Goal: Navigation & Orientation: Find specific page/section

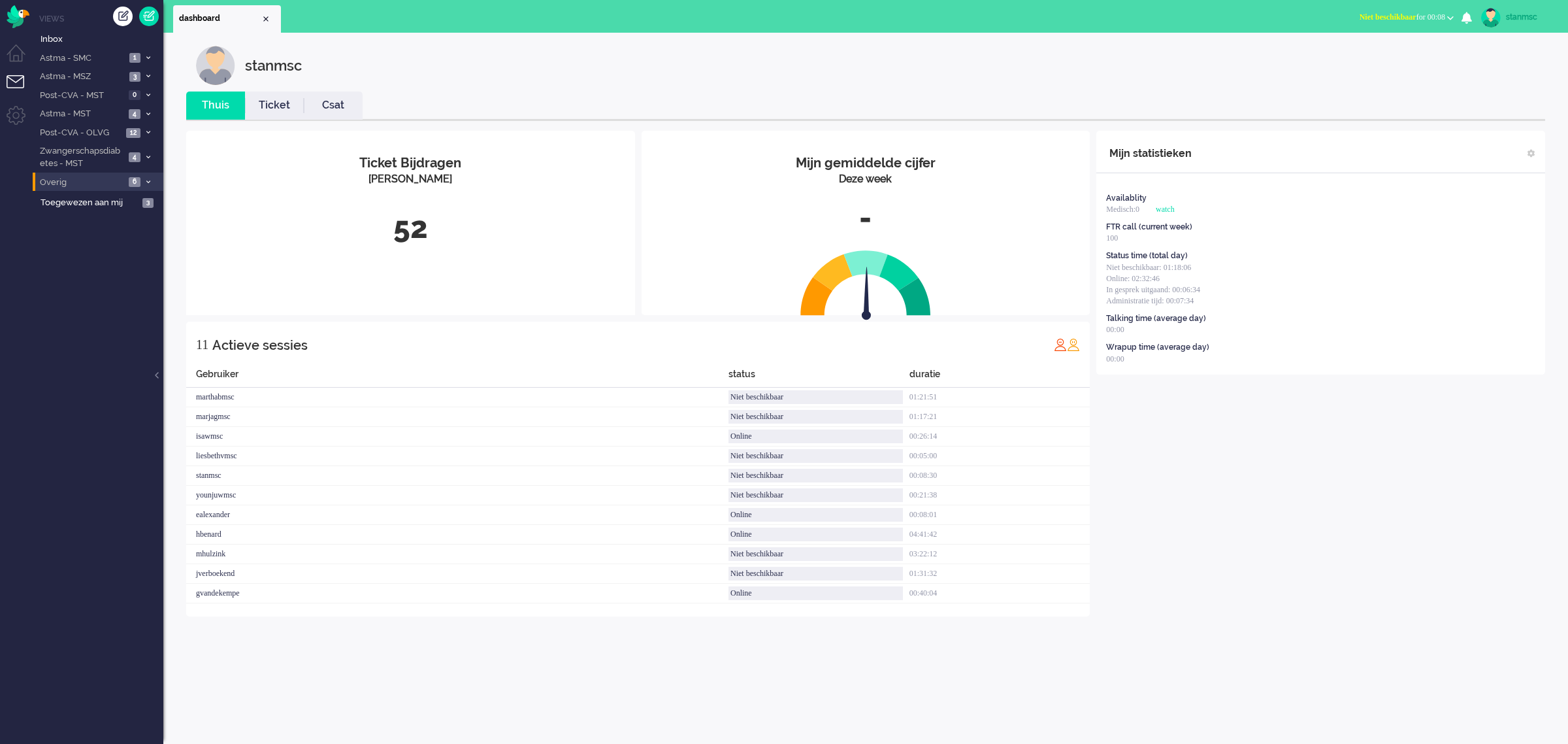
click at [106, 184] on span "Overig" at bounding box center [81, 183] width 87 height 12
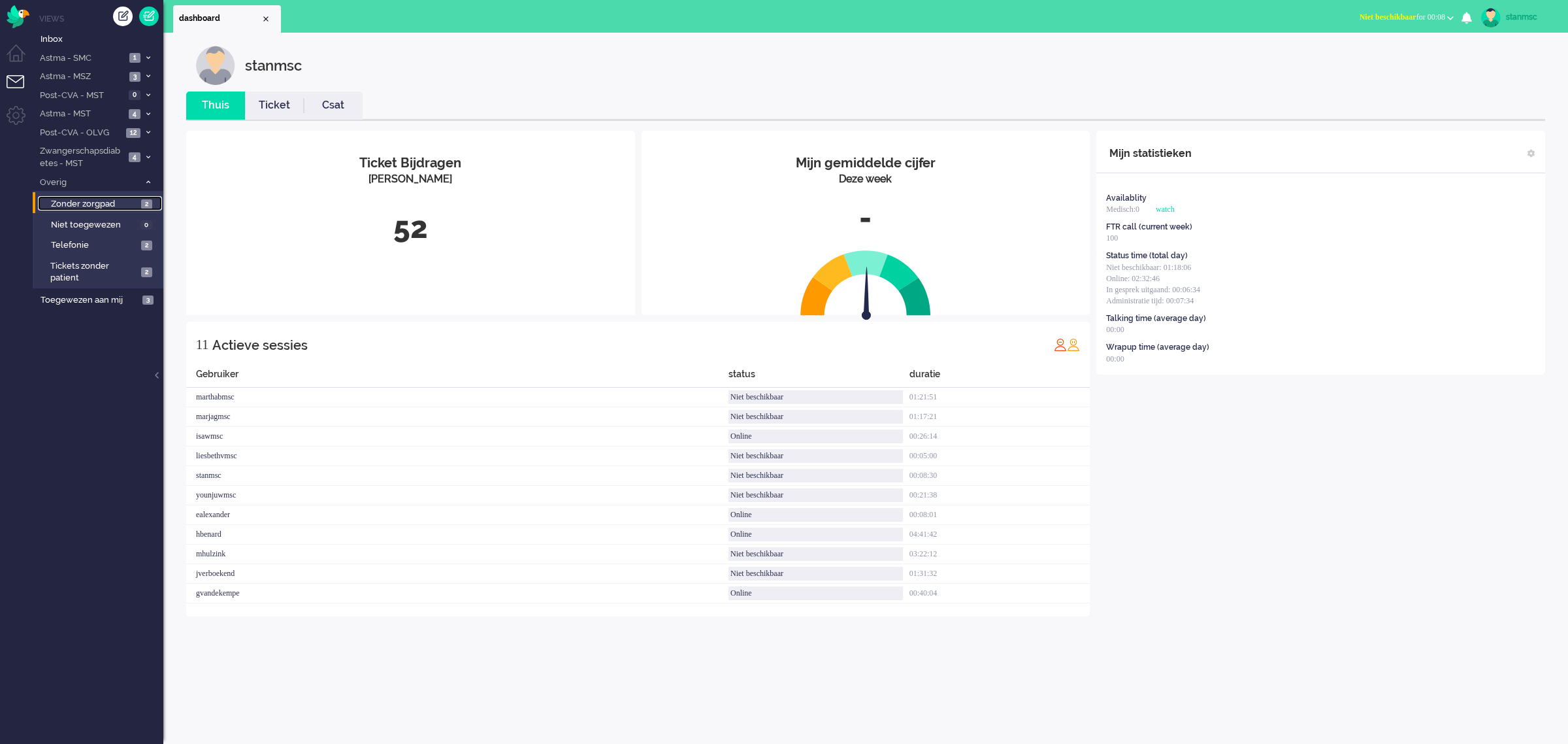
click at [118, 200] on span "Zonder zorgpad" at bounding box center [94, 204] width 87 height 12
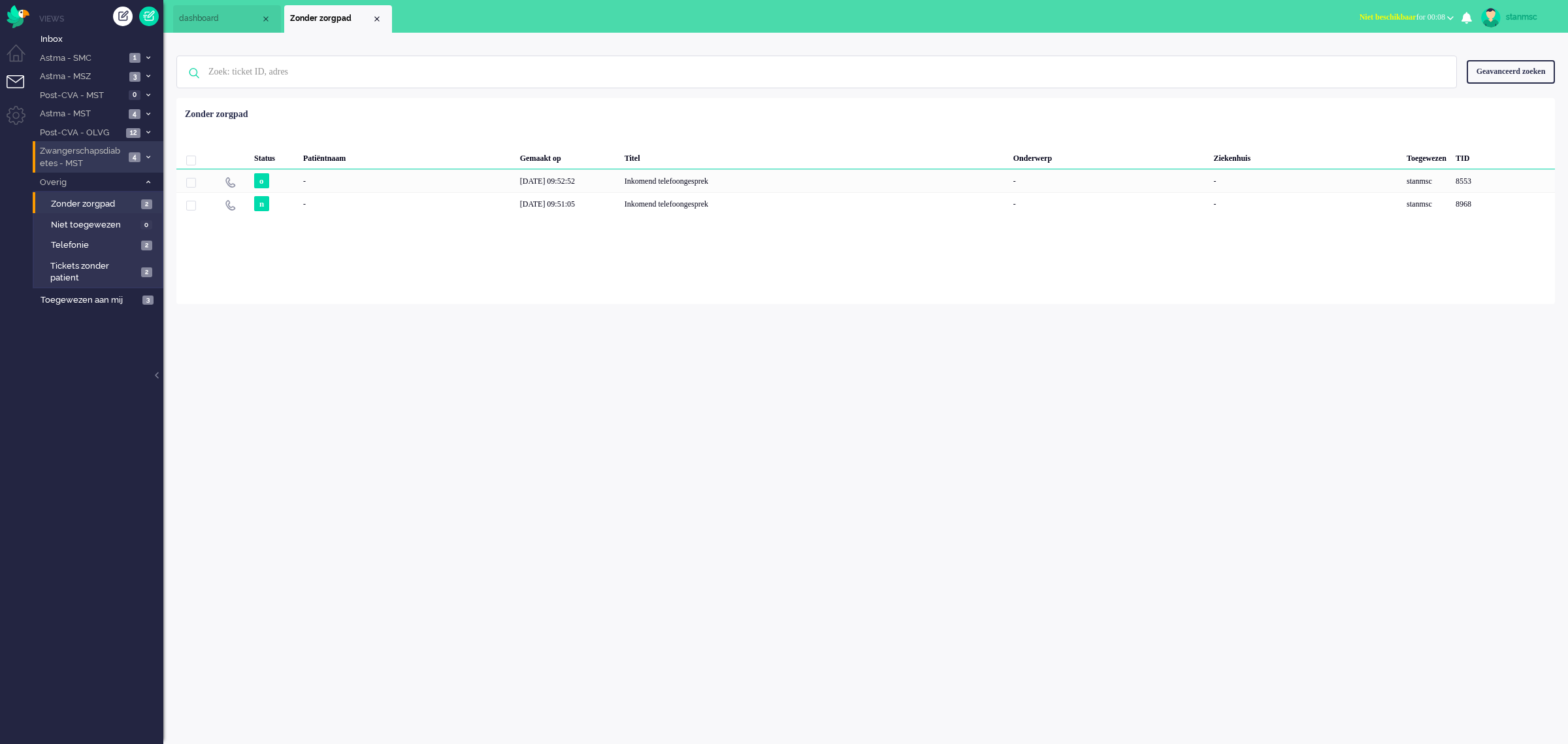
click at [108, 159] on span "Zwangerschapsdiabetes - MST" at bounding box center [81, 157] width 87 height 24
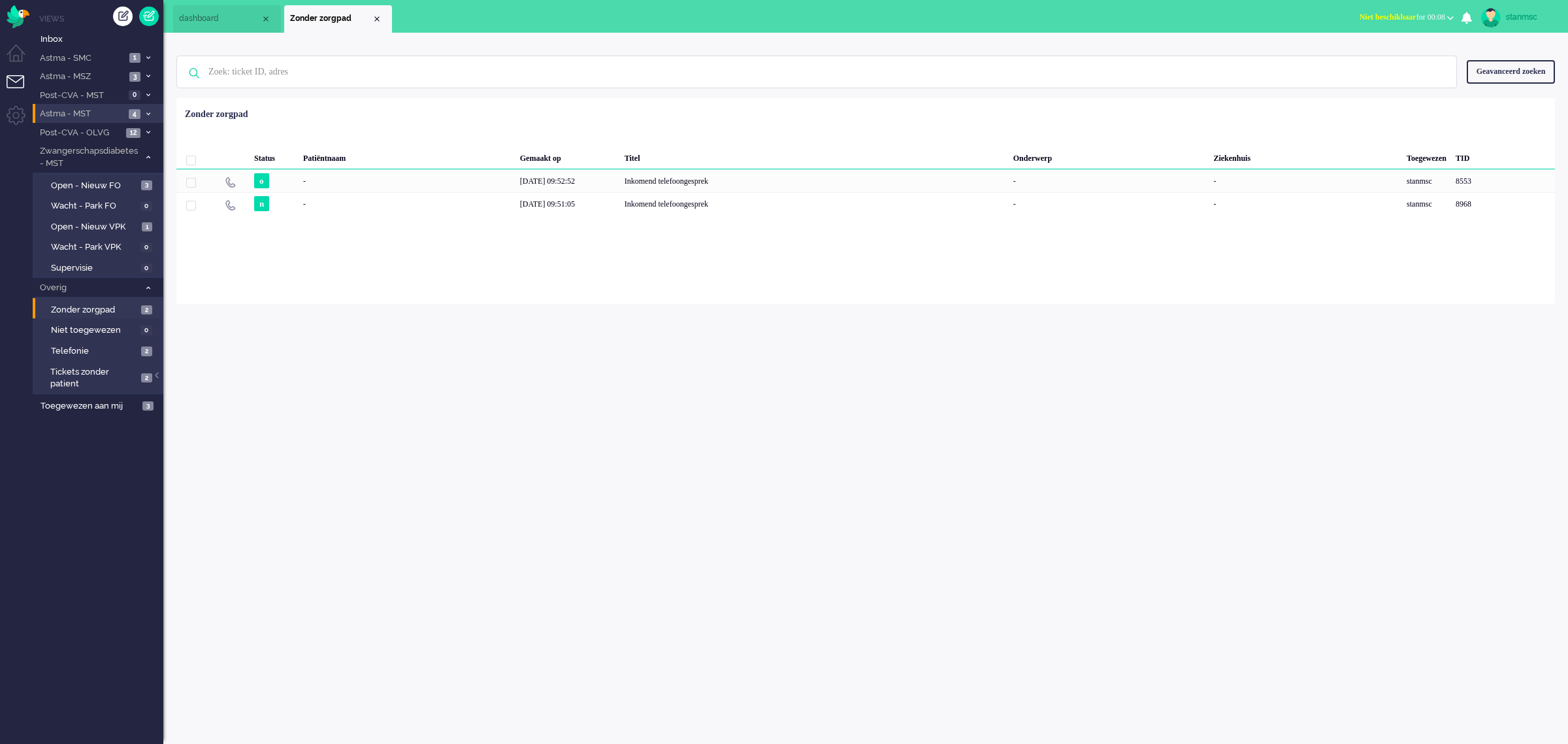
click at [115, 111] on span "Astma - MST" at bounding box center [81, 114] width 87 height 12
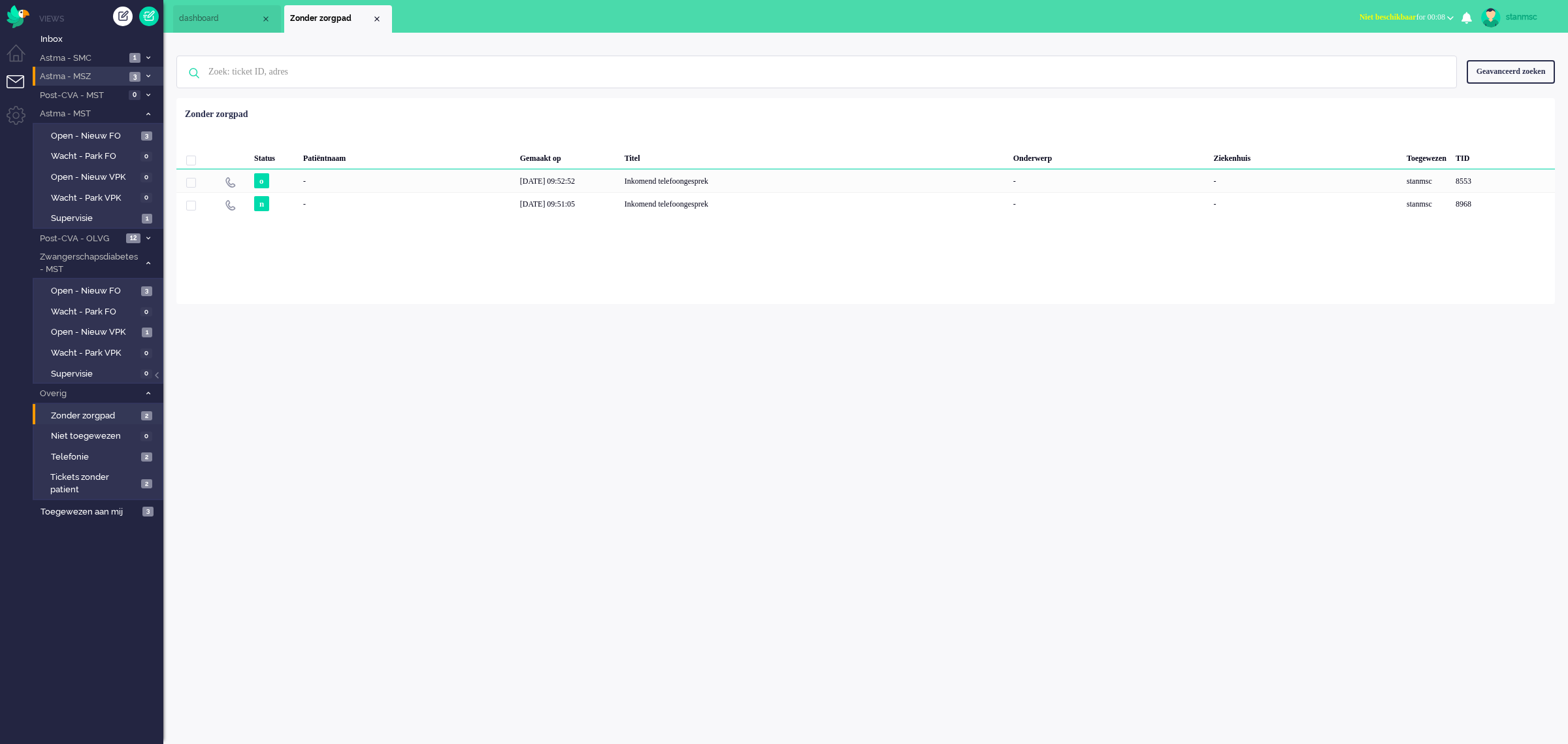
click at [113, 77] on span "Astma - MSZ" at bounding box center [81, 77] width 87 height 12
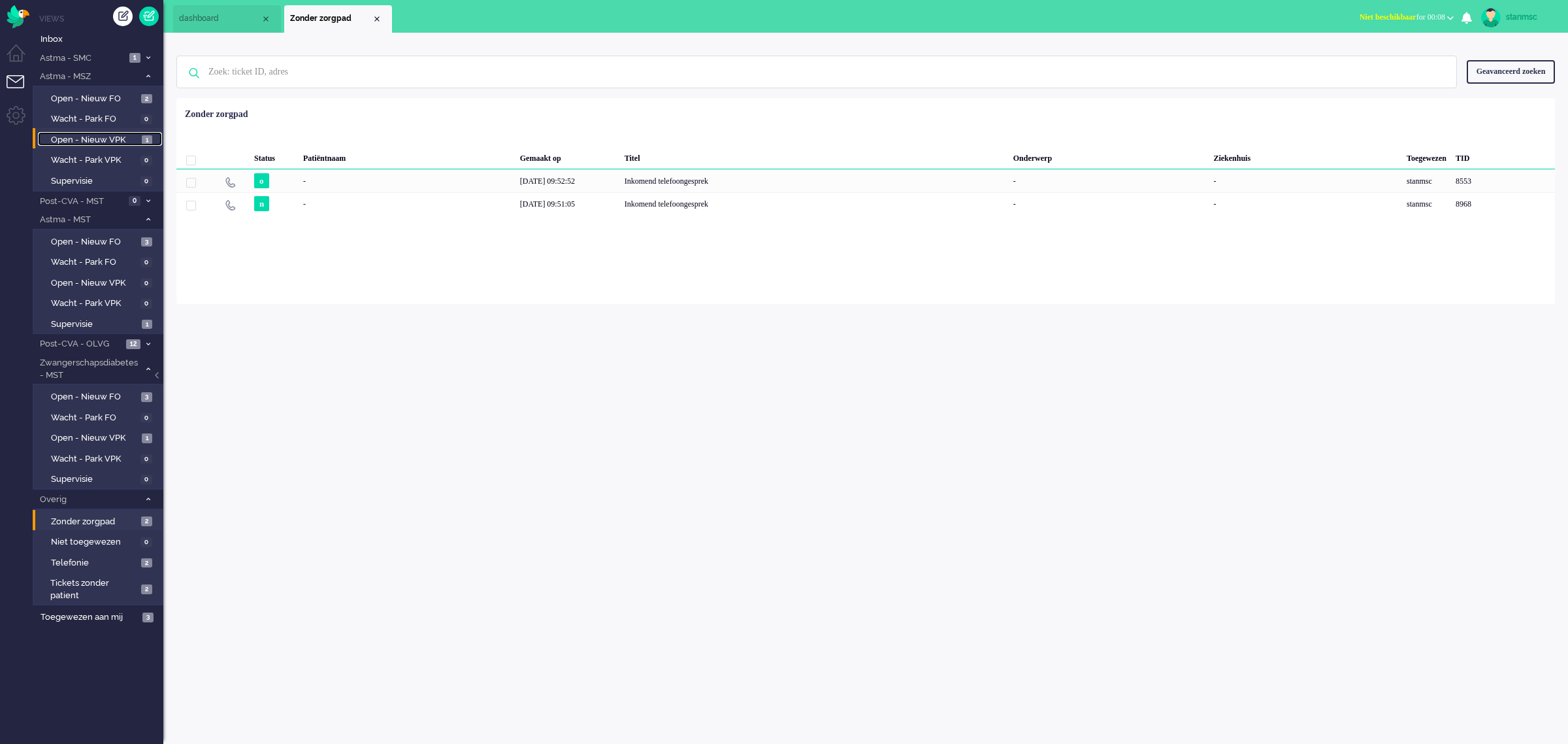
click at [114, 142] on span "Open - Nieuw VPK" at bounding box center [94, 140] width 87 height 12
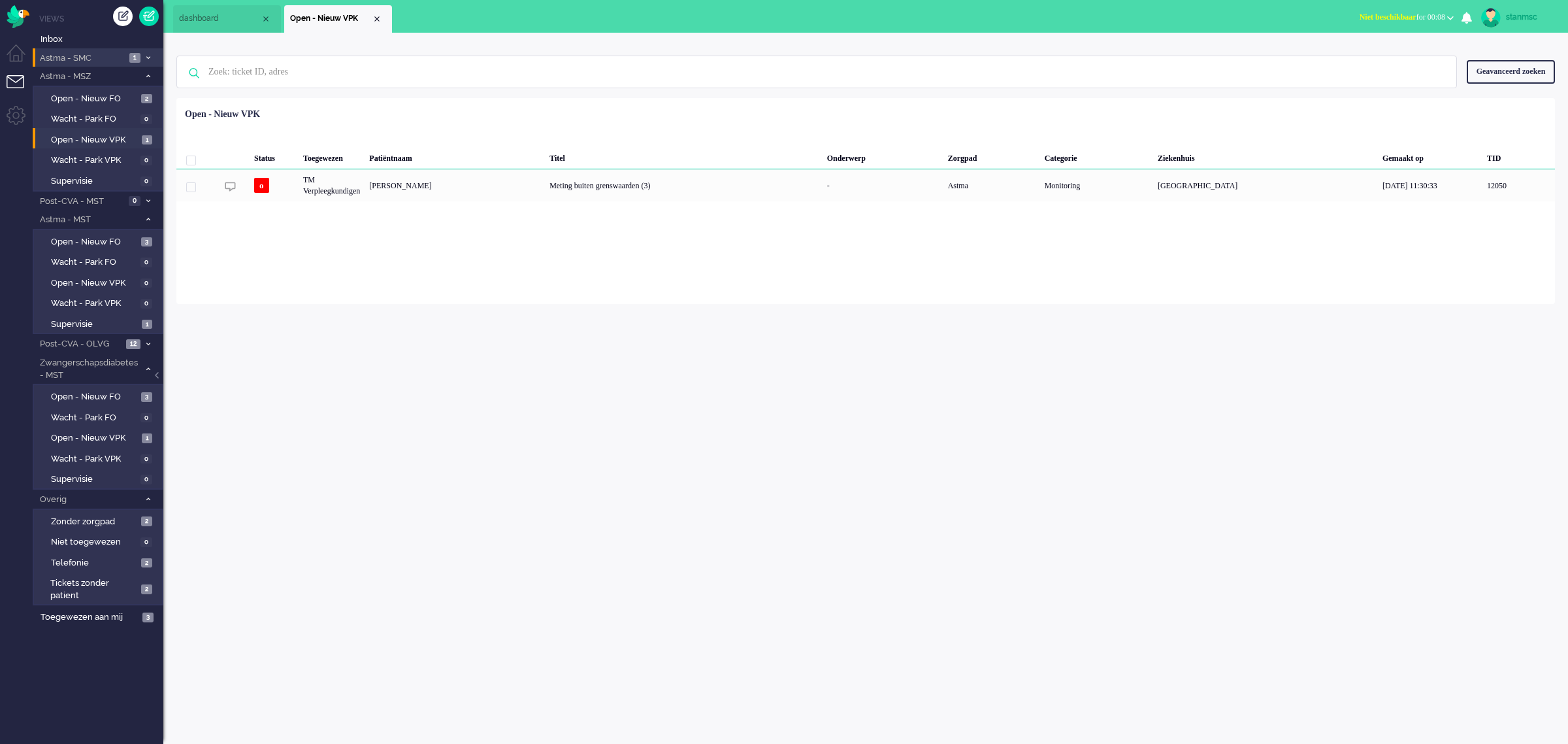
click at [105, 57] on span "Astma - SMC" at bounding box center [81, 59] width 87 height 12
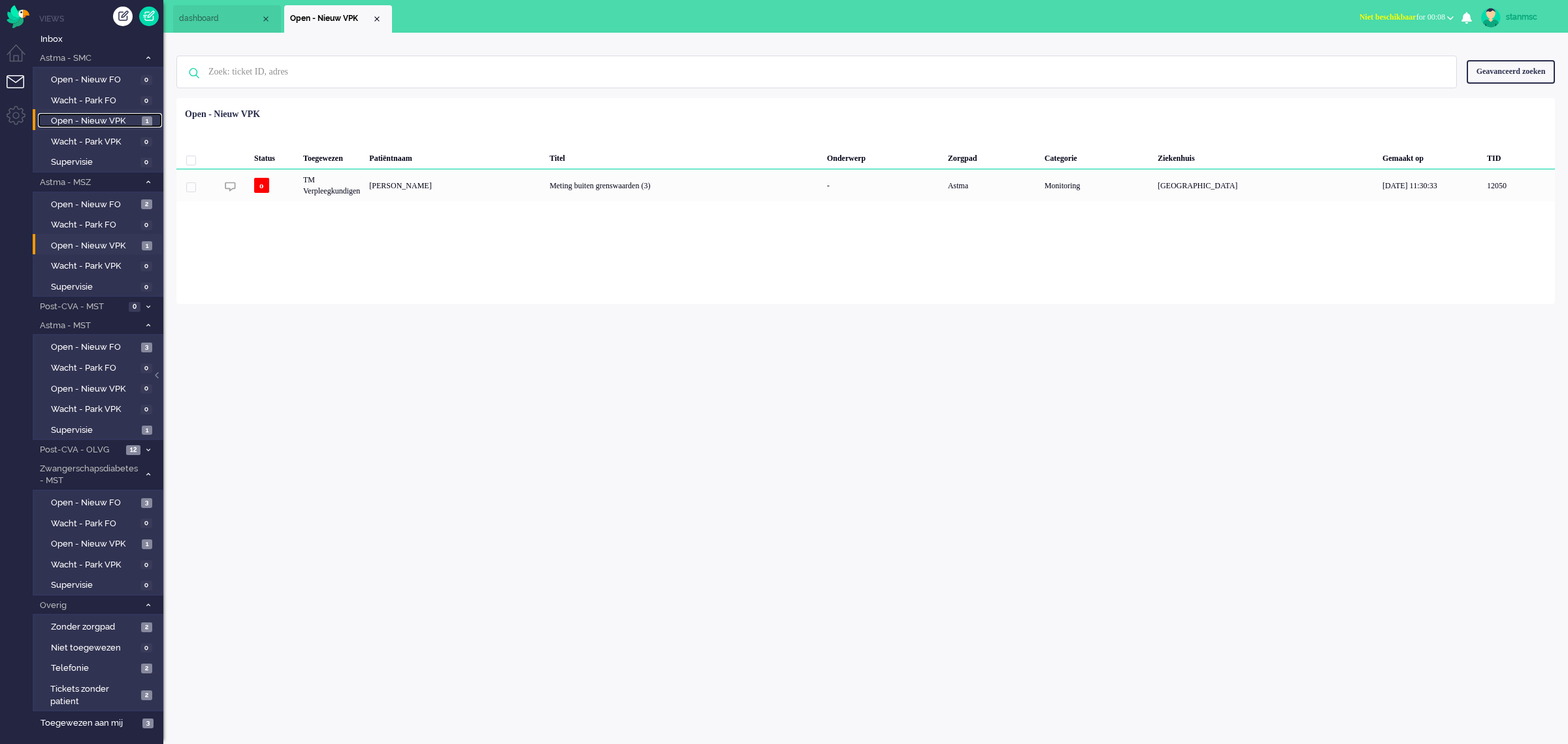
click at [100, 116] on span "Open - Nieuw VPK" at bounding box center [94, 121] width 87 height 12
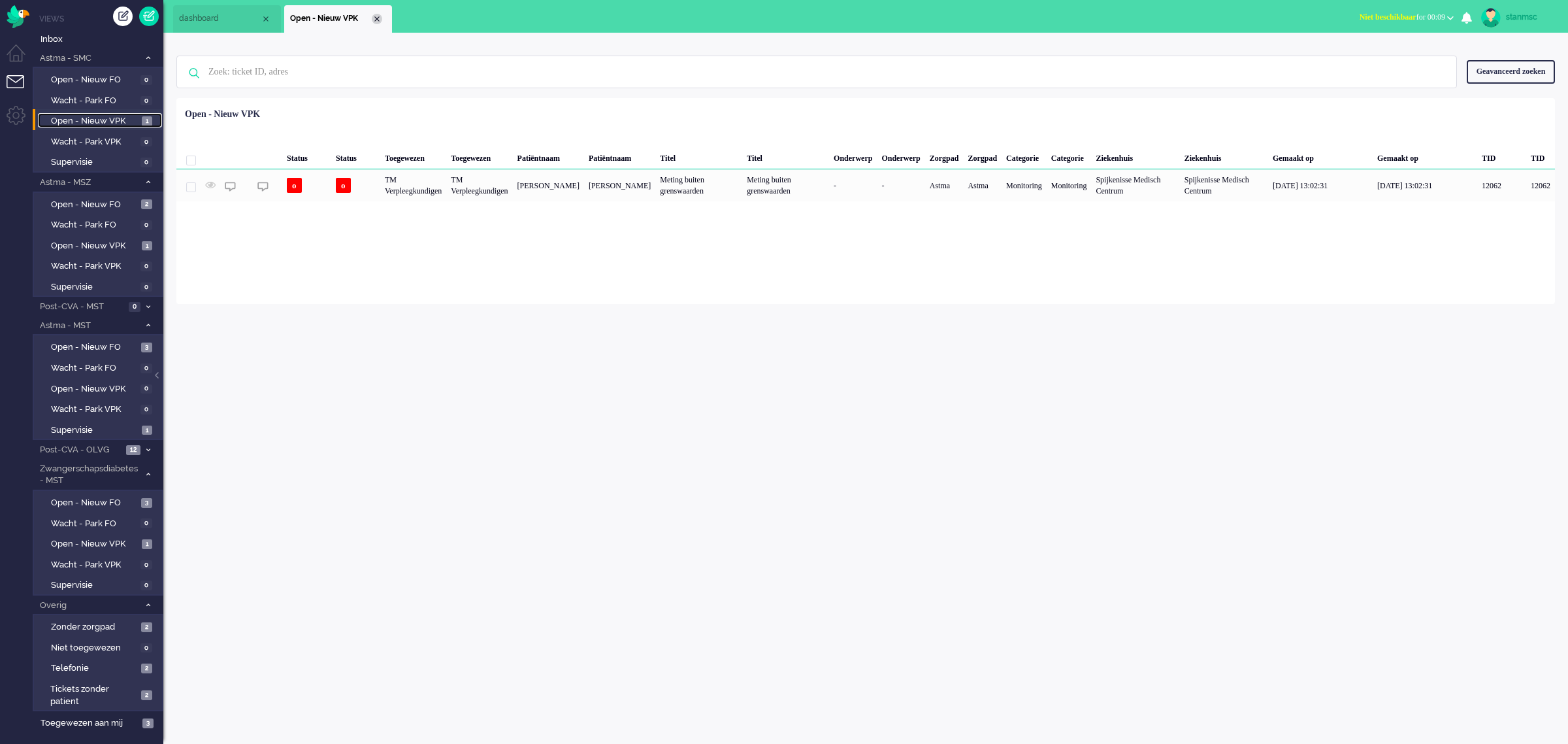
click at [377, 18] on div "Close tab" at bounding box center [377, 19] width 11 height 11
